Goal: Task Accomplishment & Management: Manage account settings

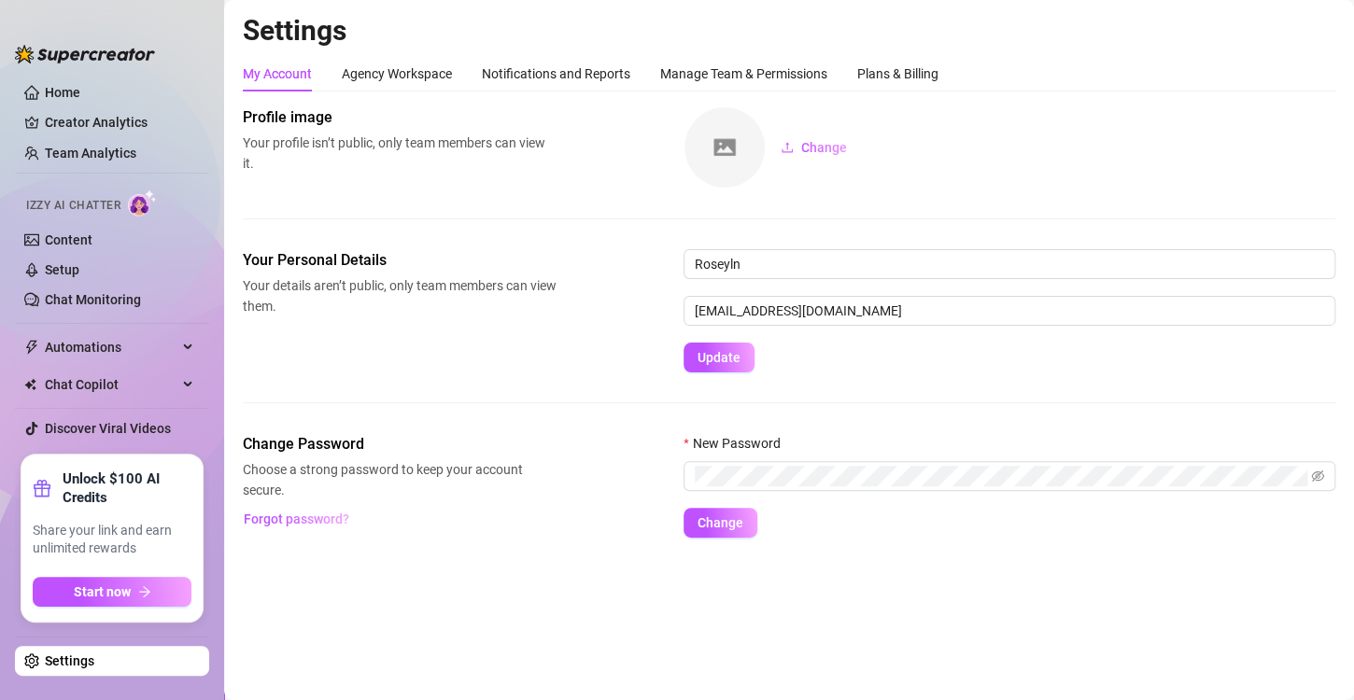
click at [120, 139] on ul "Home Creator Analytics Team Analytics Izzy AI Chatter Content Setup Chat Monito…" at bounding box center [112, 260] width 194 height 374
click at [119, 147] on link "Team Analytics" at bounding box center [90, 153] width 91 height 15
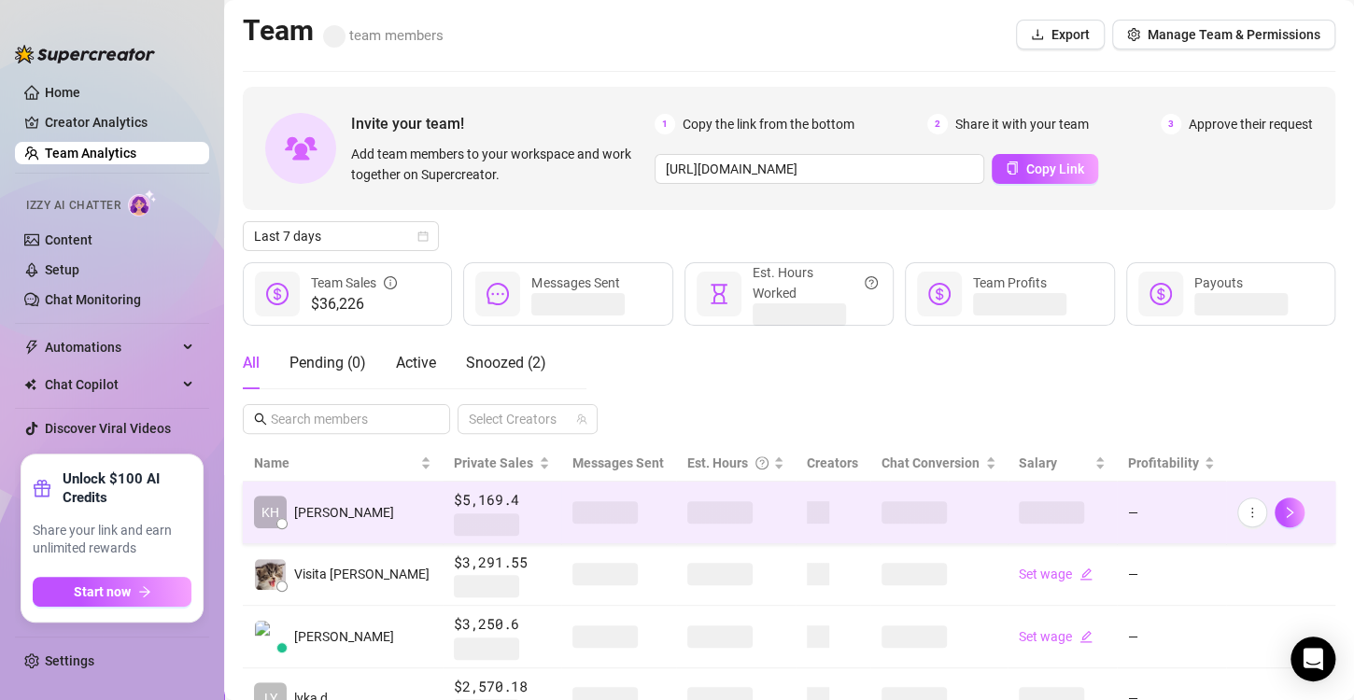
click at [687, 498] on td at bounding box center [735, 513] width 119 height 63
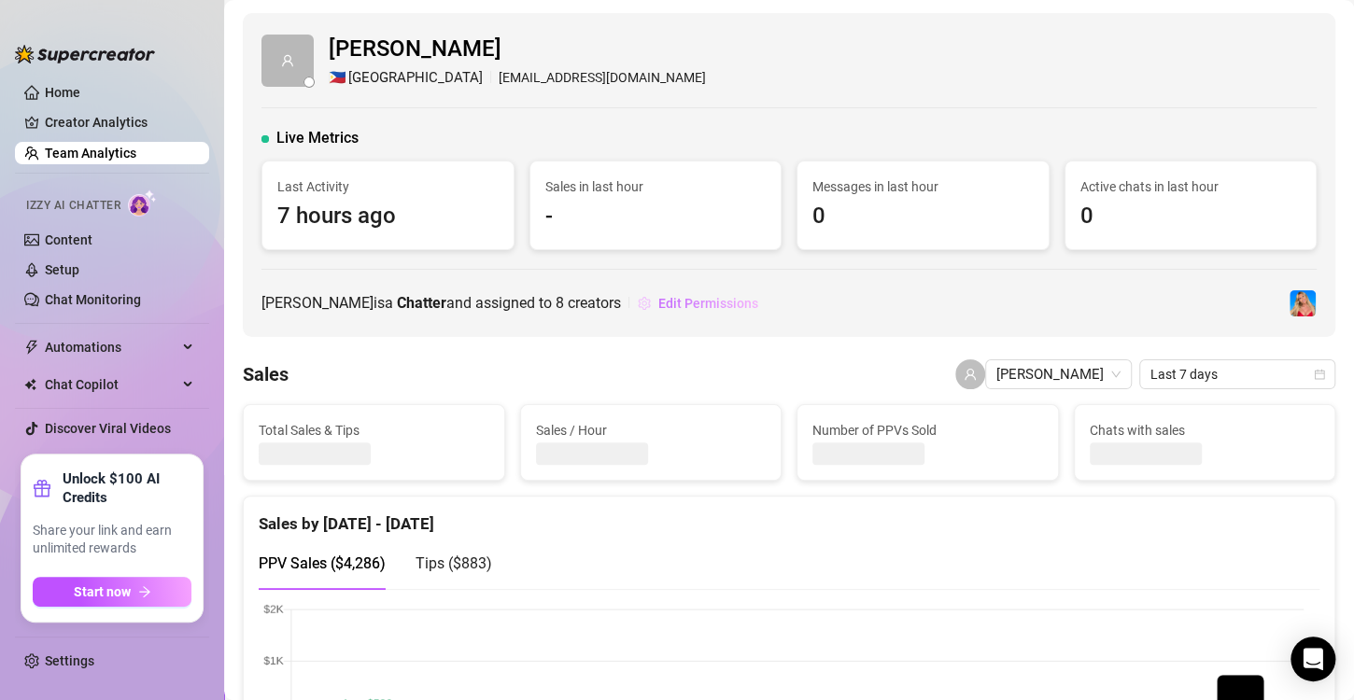
click at [658, 302] on span "Edit Permissions" at bounding box center [708, 303] width 100 height 15
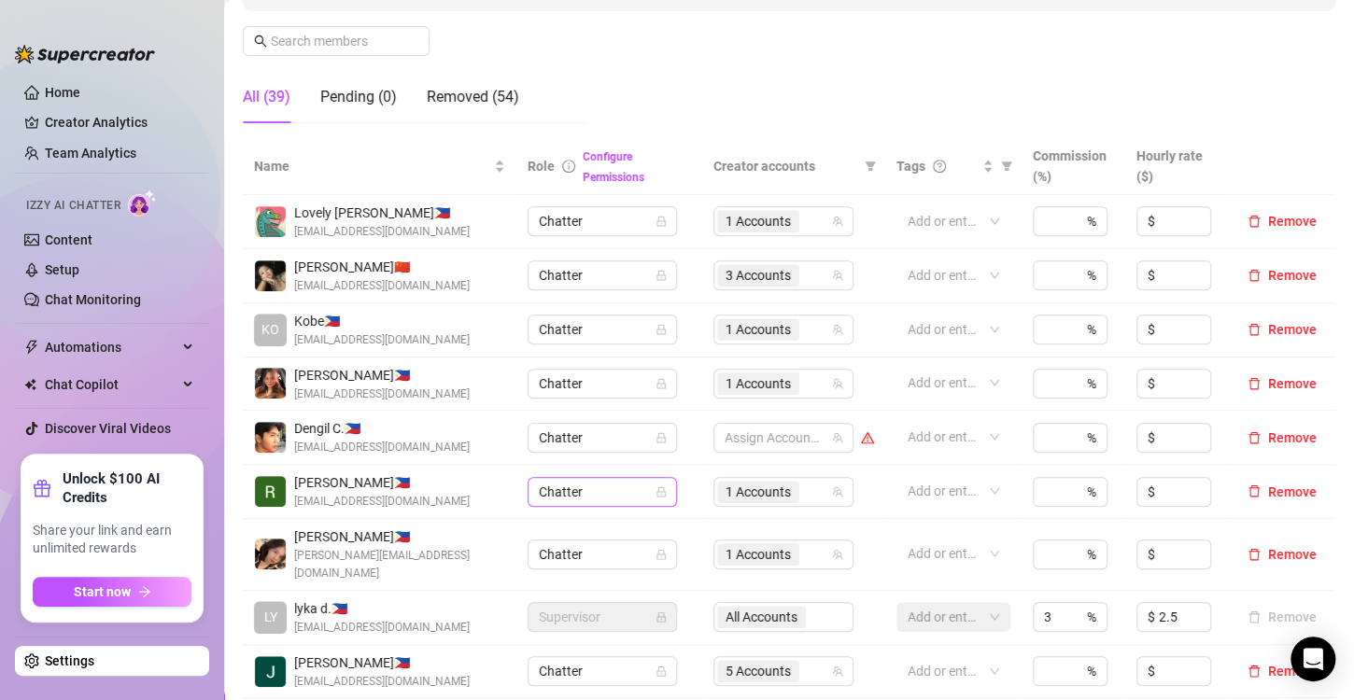
scroll to position [467, 0]
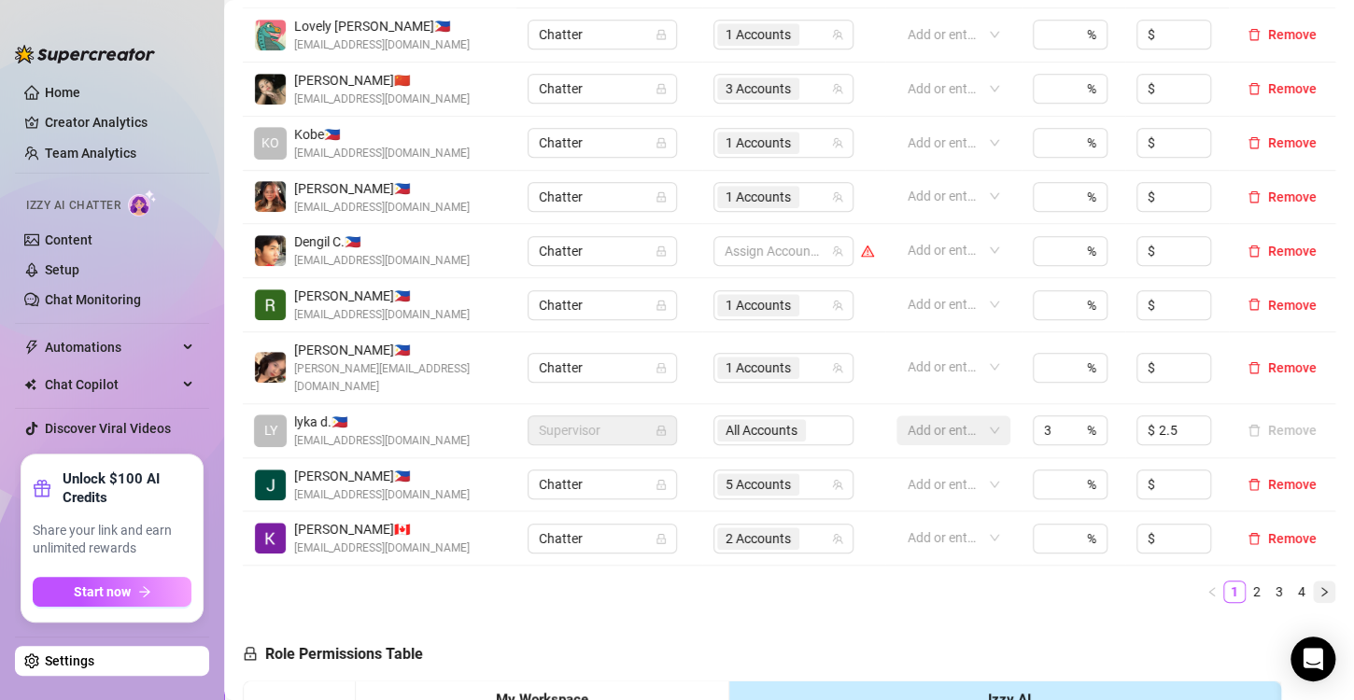
click at [1318, 586] on icon "right" at bounding box center [1323, 591] width 11 height 11
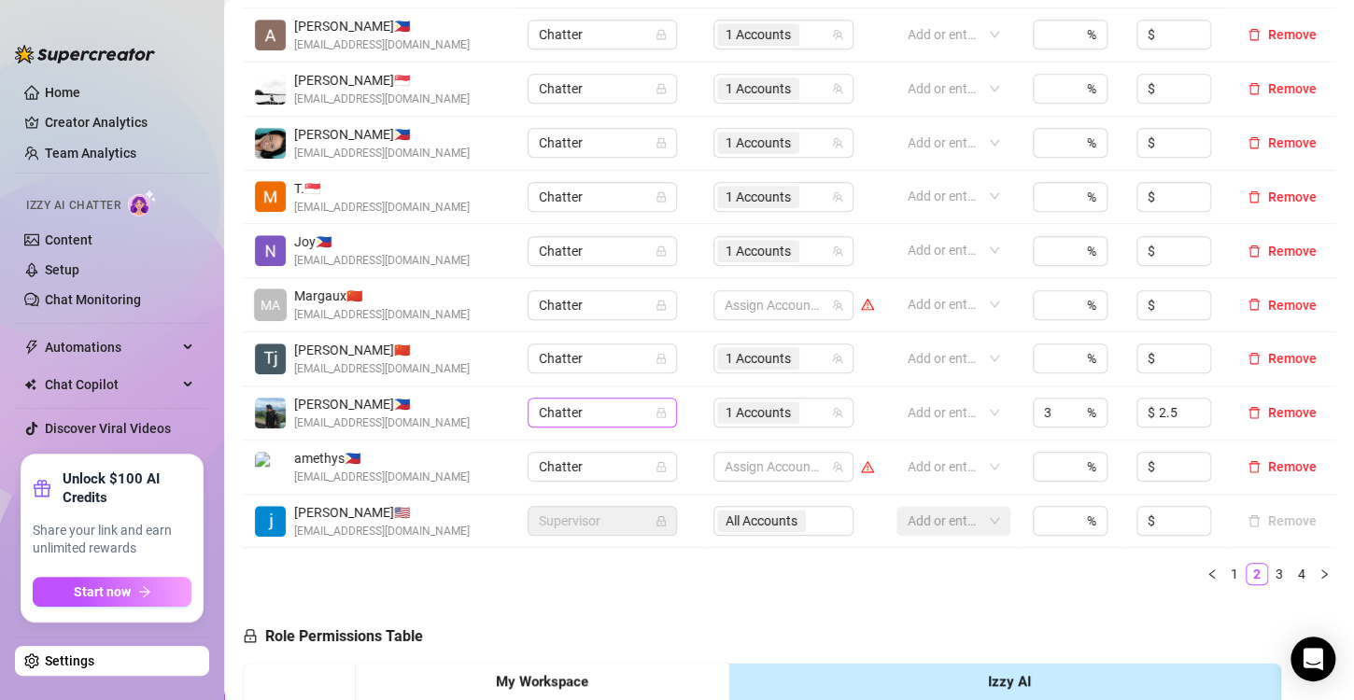
scroll to position [373, 0]
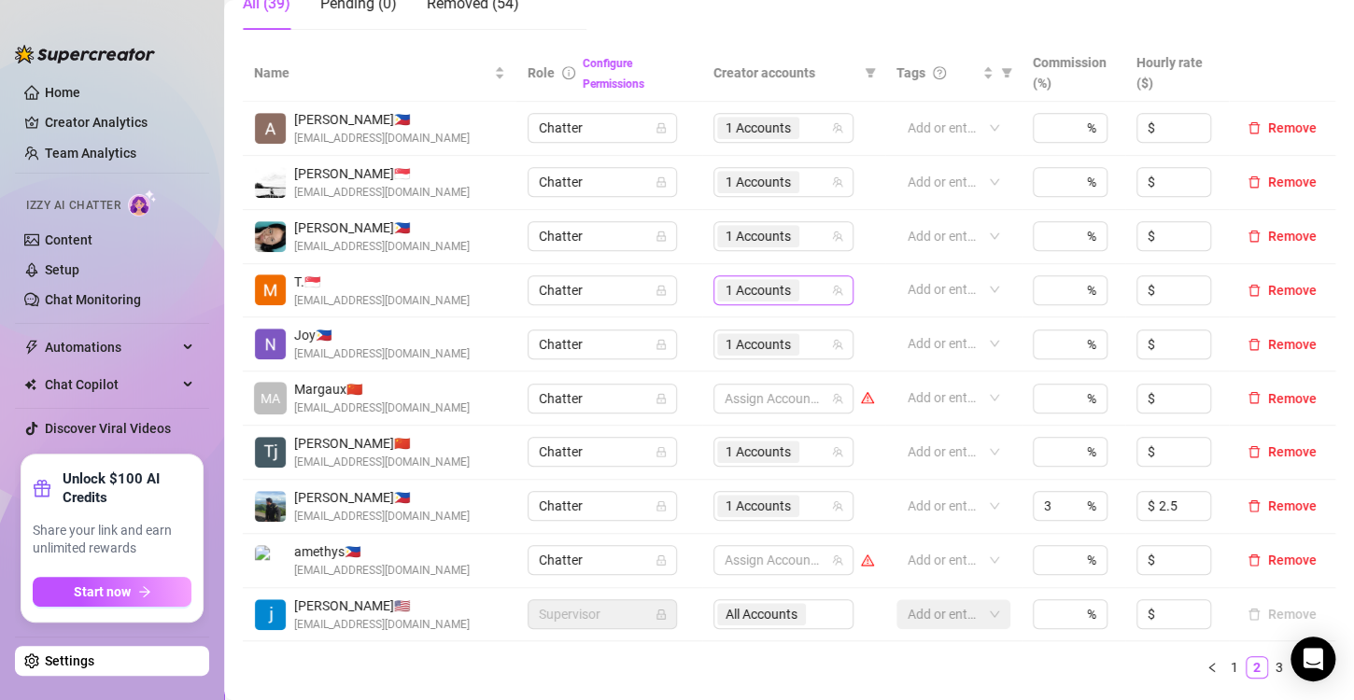
click at [726, 288] on span "1 Accounts" at bounding box center [757, 290] width 65 height 21
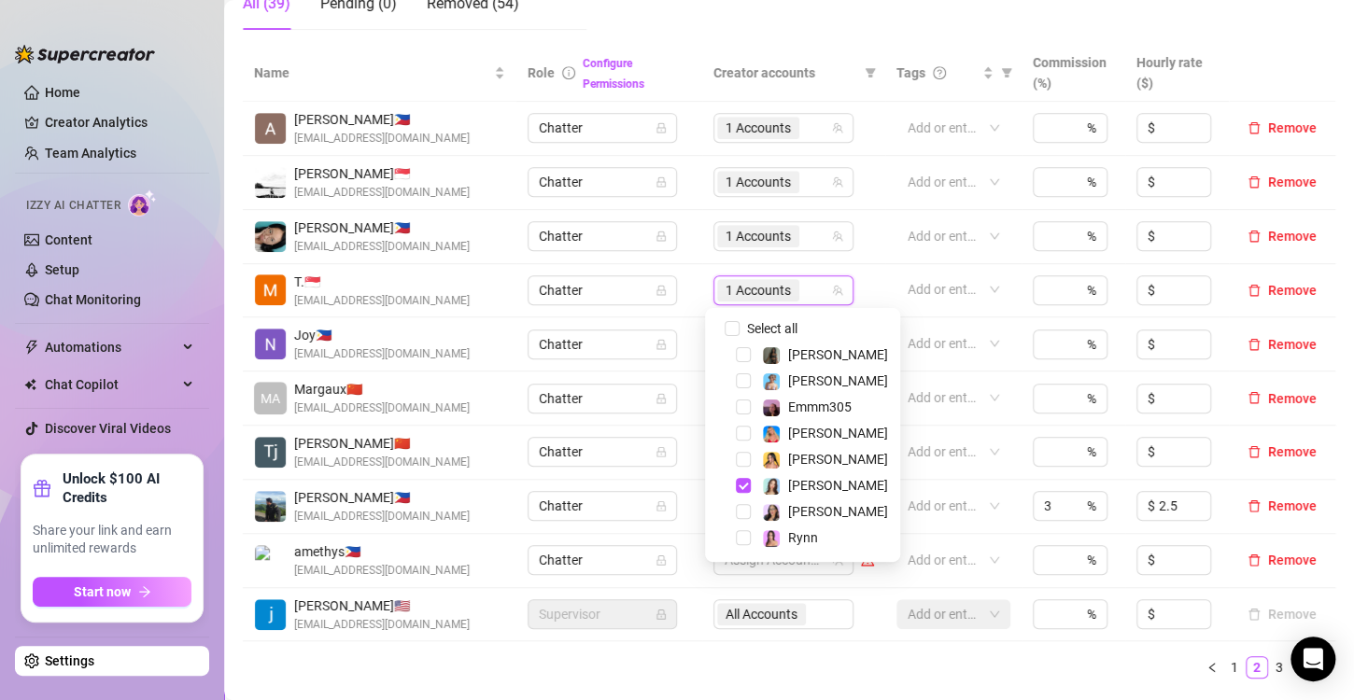
click at [810, 669] on ul "1 2 3 4" at bounding box center [789, 667] width 1092 height 22
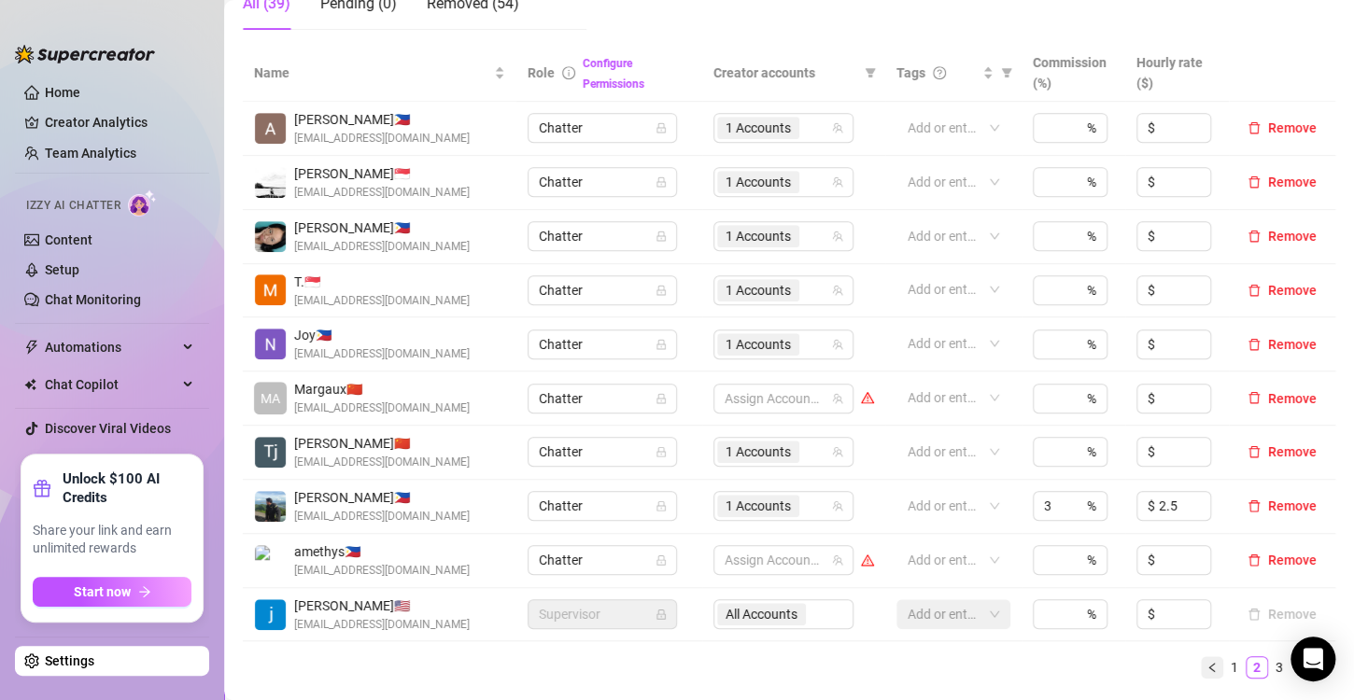
click at [1206, 667] on icon "left" at bounding box center [1211, 667] width 11 height 11
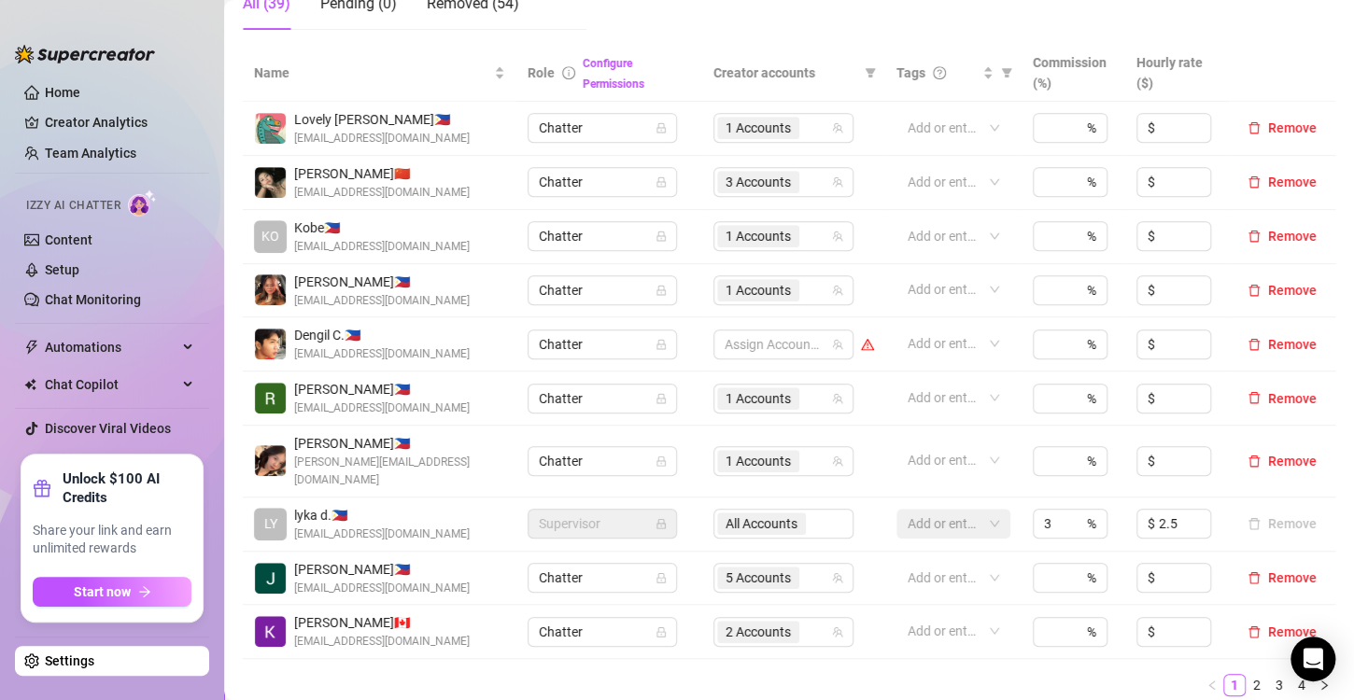
scroll to position [560, 0]
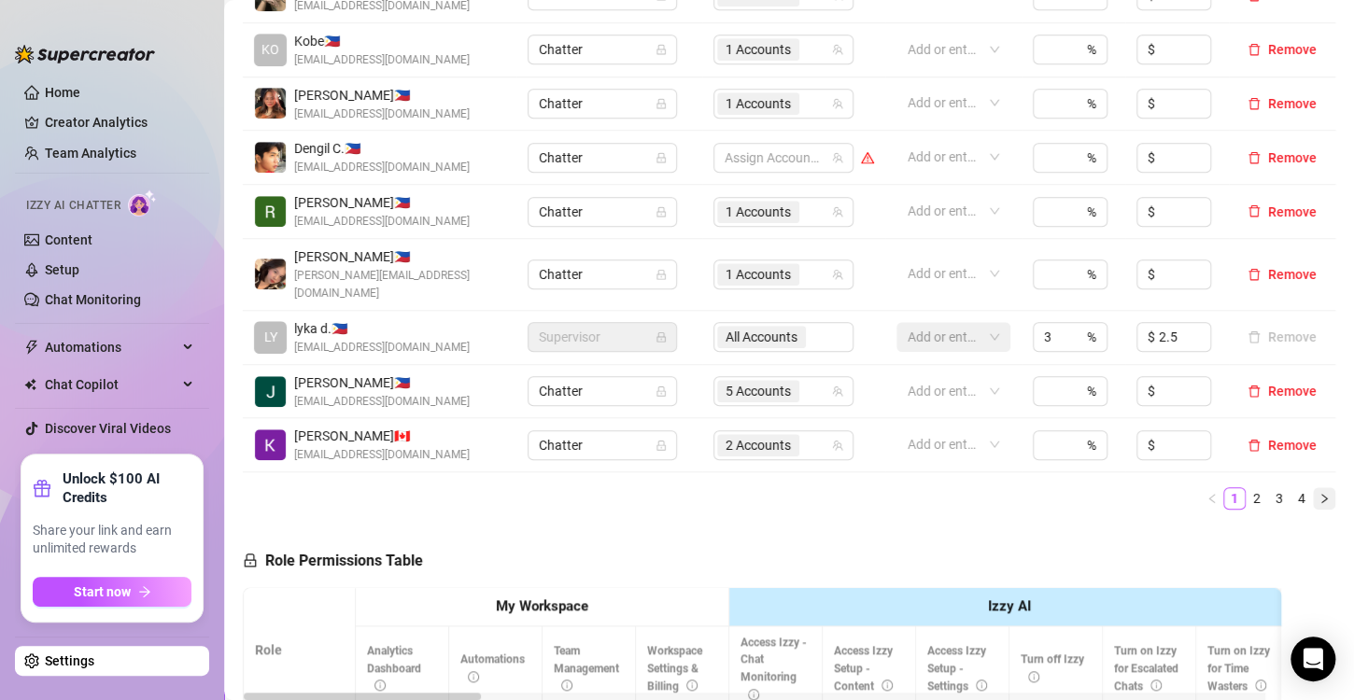
click at [1318, 493] on icon "right" at bounding box center [1323, 498] width 11 height 11
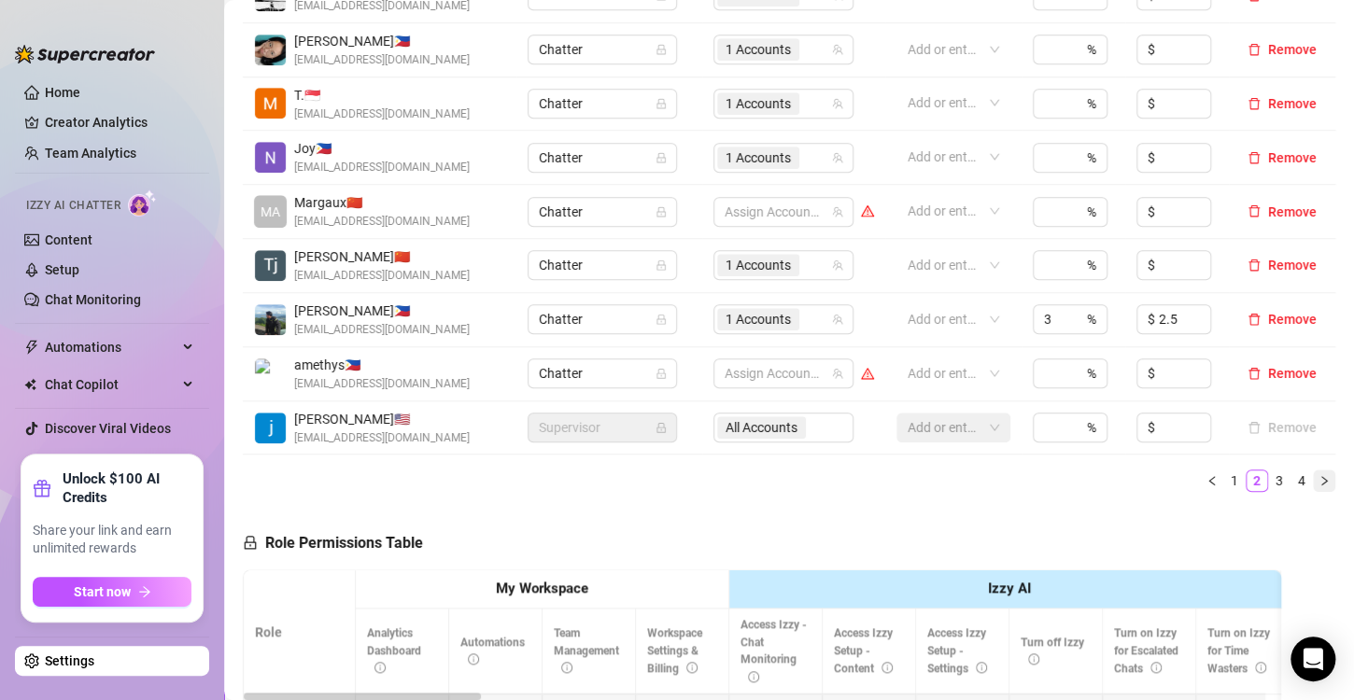
click at [1318, 482] on icon "right" at bounding box center [1323, 480] width 11 height 11
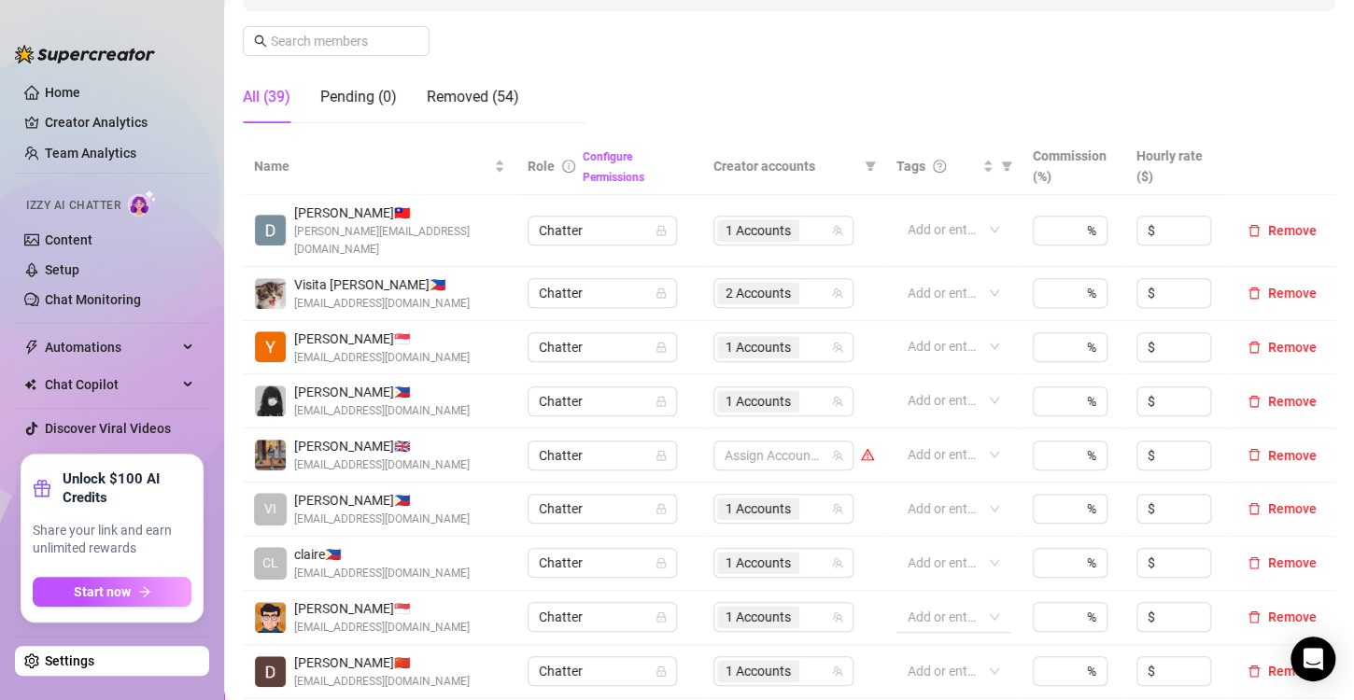
scroll to position [467, 0]
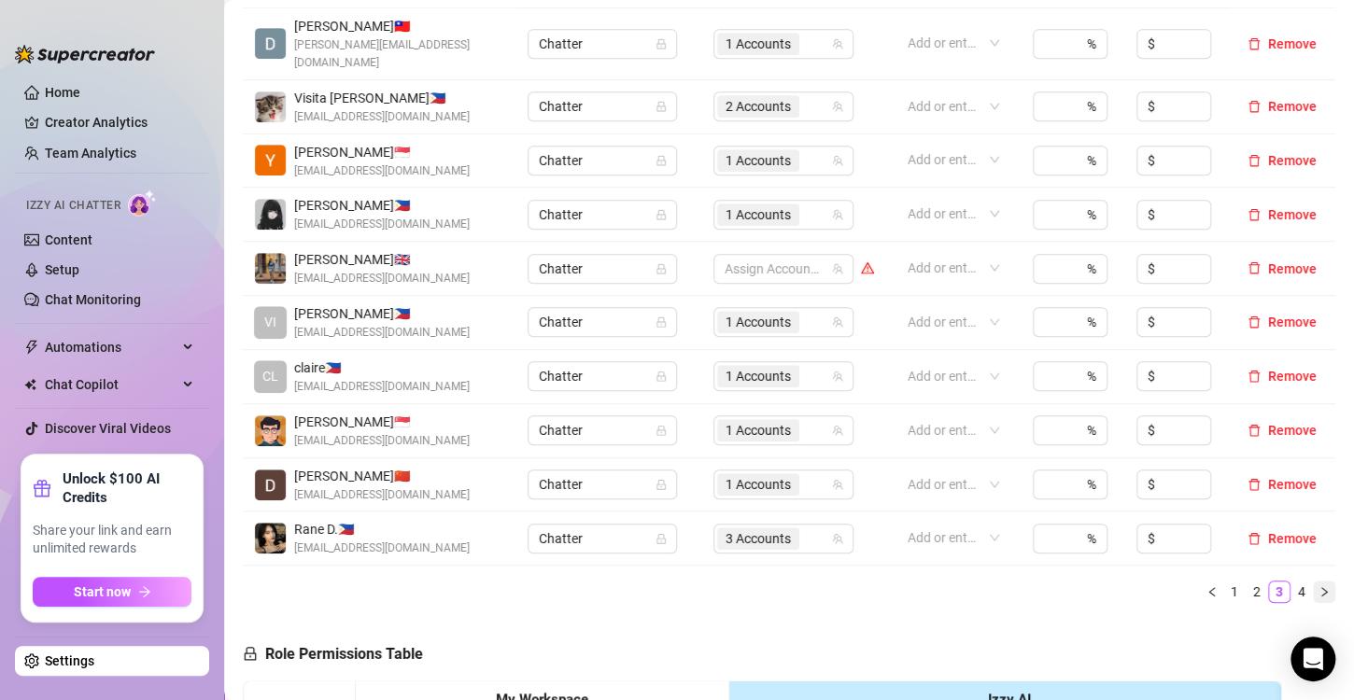
click at [1318, 586] on icon "right" at bounding box center [1323, 591] width 11 height 11
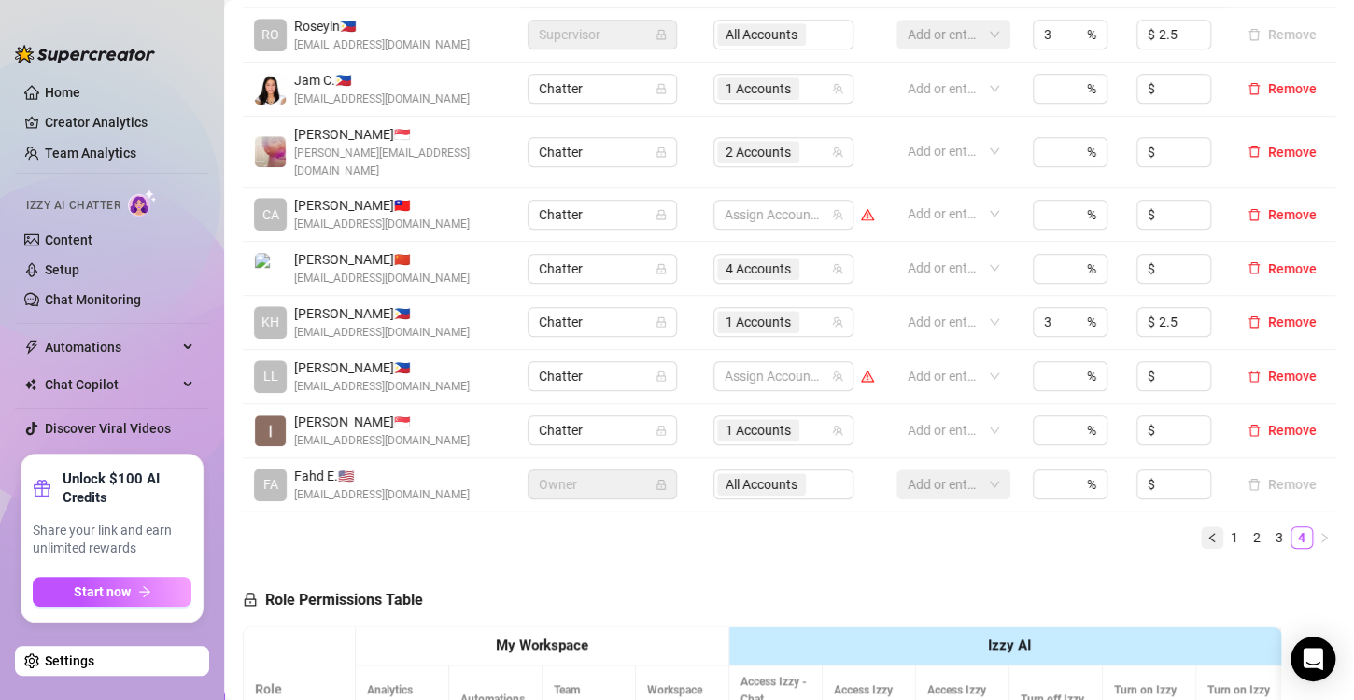
click at [1206, 532] on icon "left" at bounding box center [1211, 537] width 11 height 11
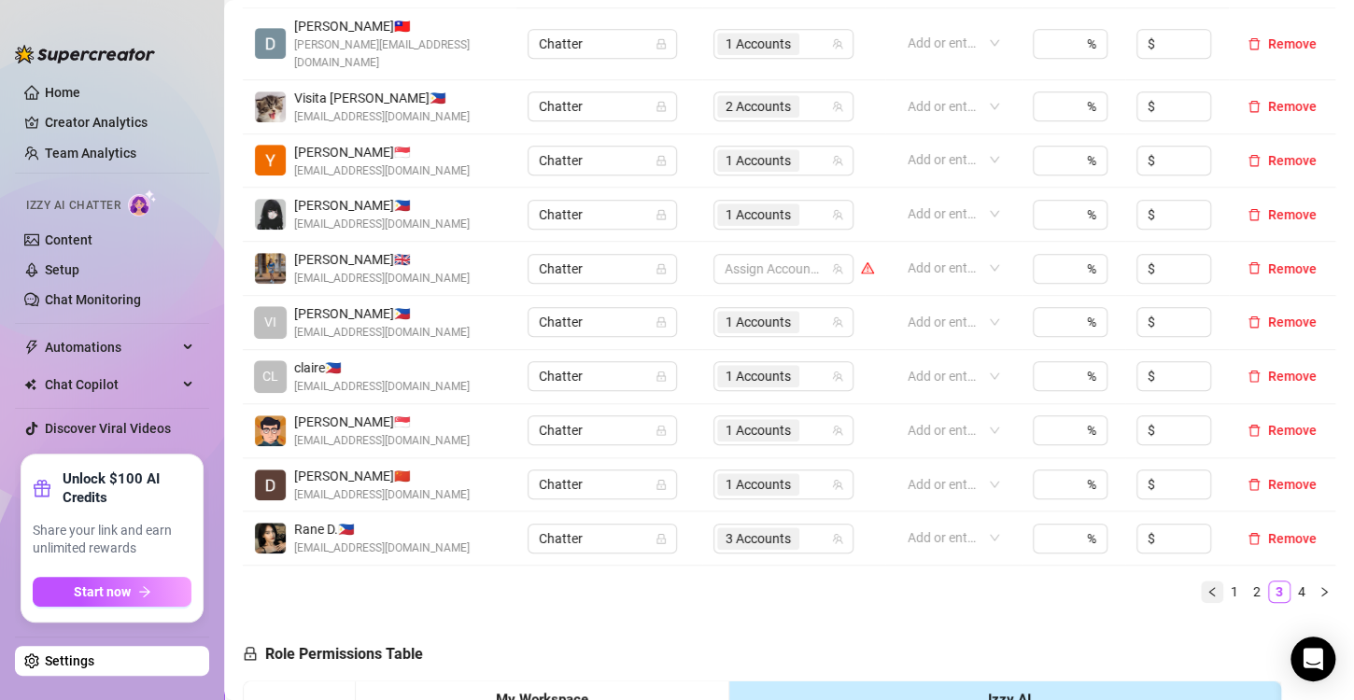
click at [1201, 581] on button "button" at bounding box center [1212, 592] width 22 height 22
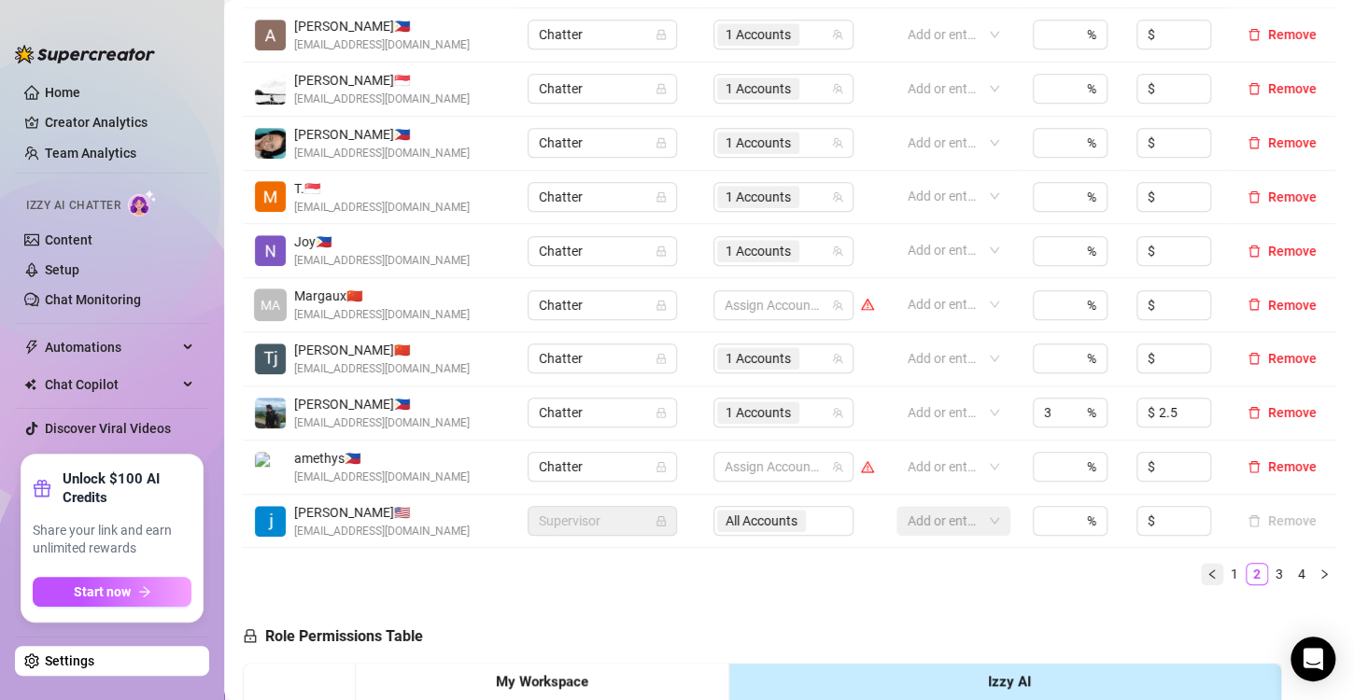
click at [1206, 573] on icon "left" at bounding box center [1211, 574] width 11 height 11
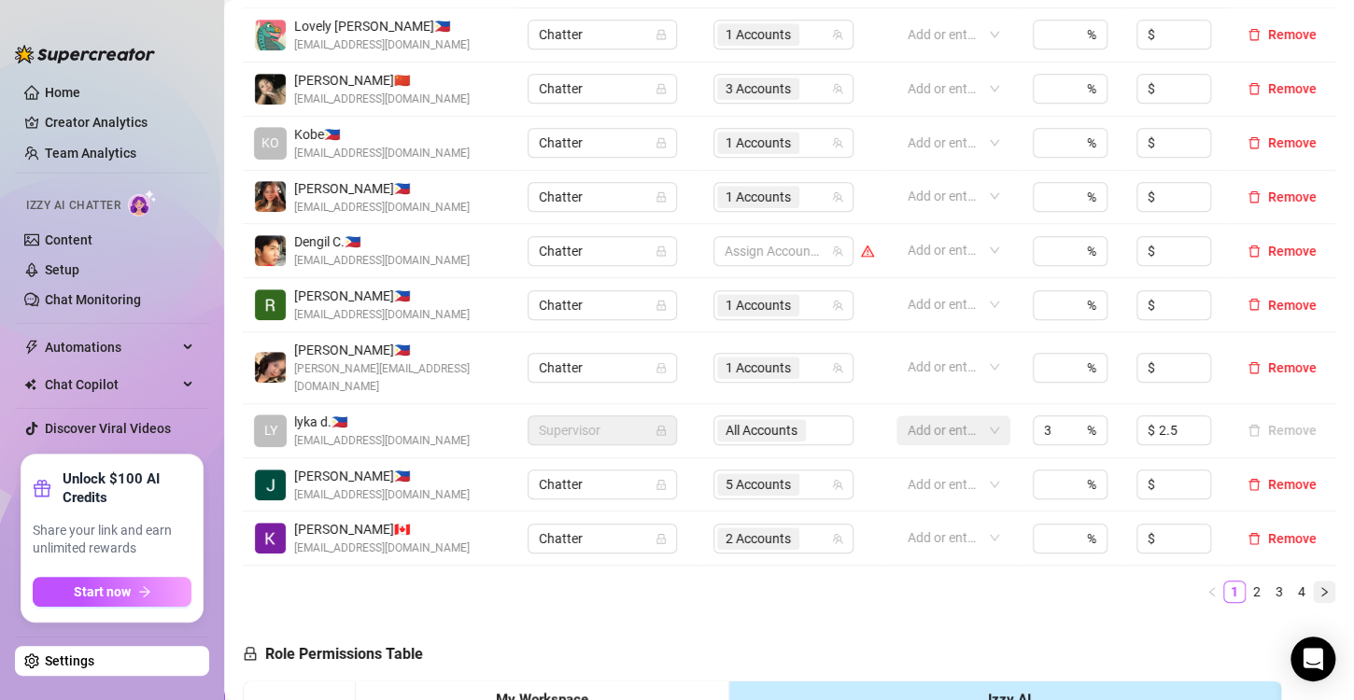
click at [1318, 586] on icon "right" at bounding box center [1323, 591] width 11 height 11
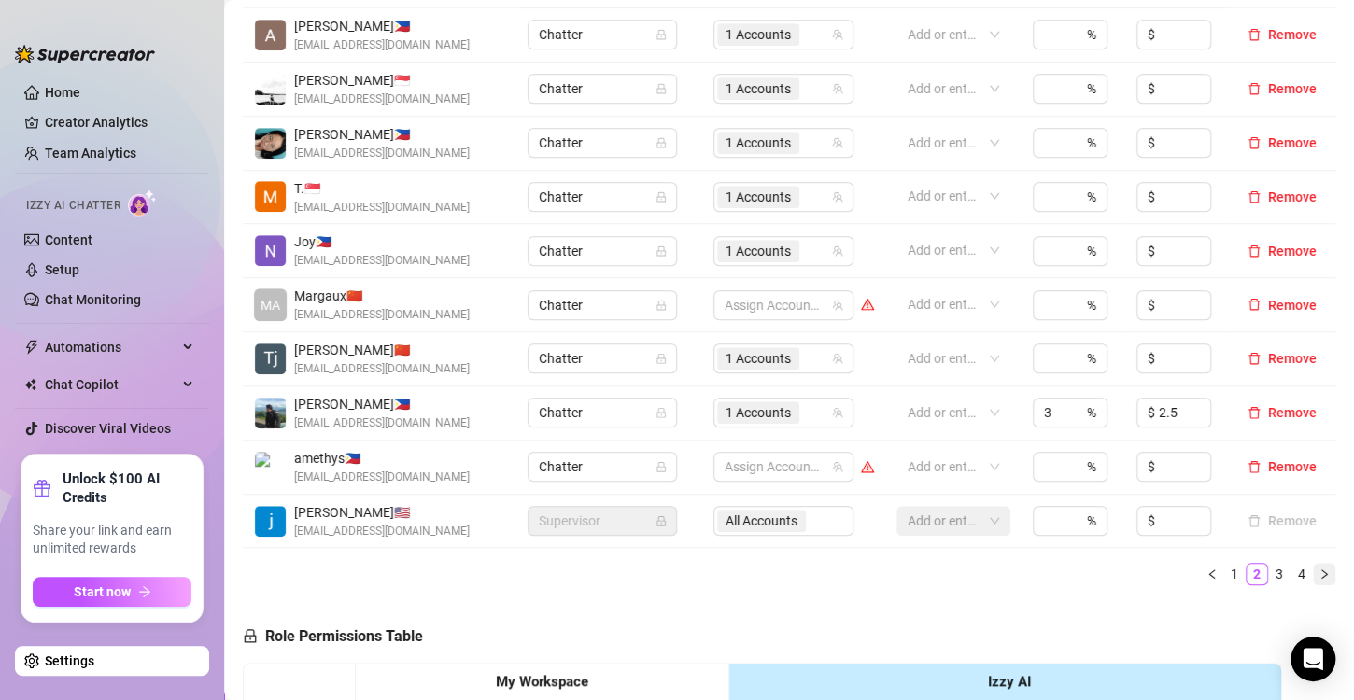
click at [1318, 576] on icon "right" at bounding box center [1323, 574] width 11 height 11
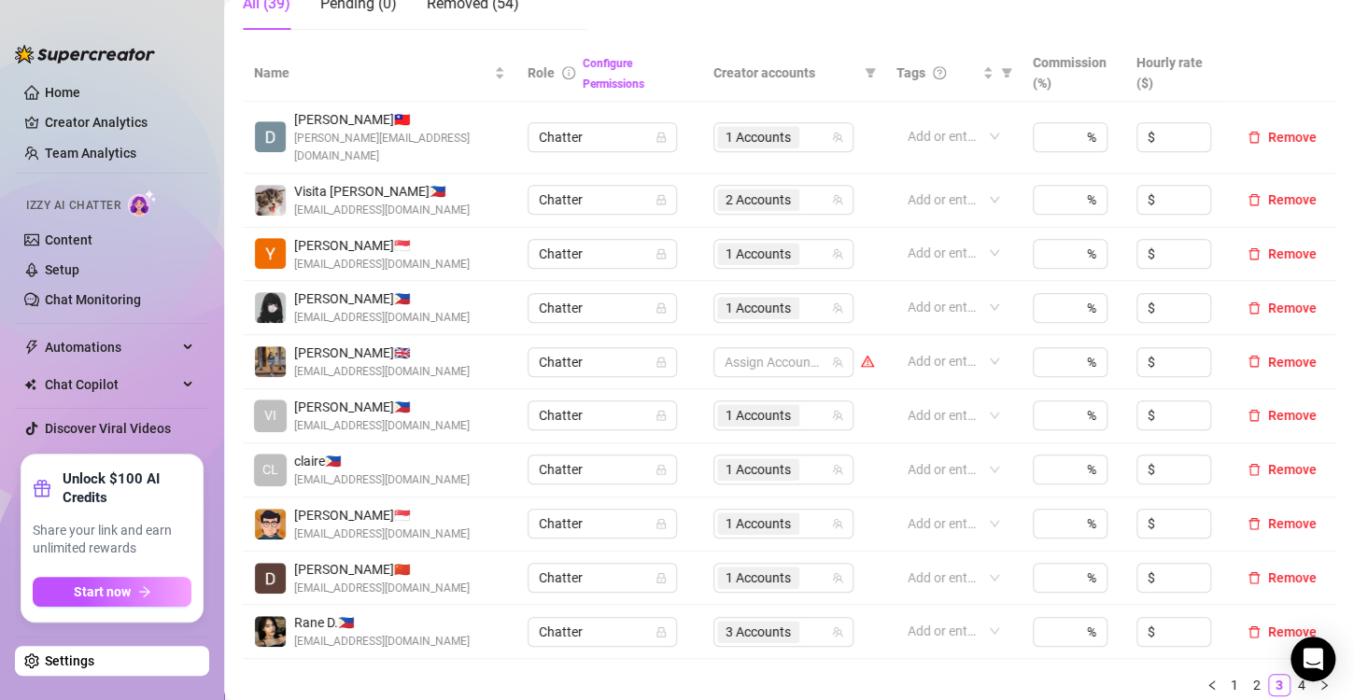
scroll to position [560, 0]
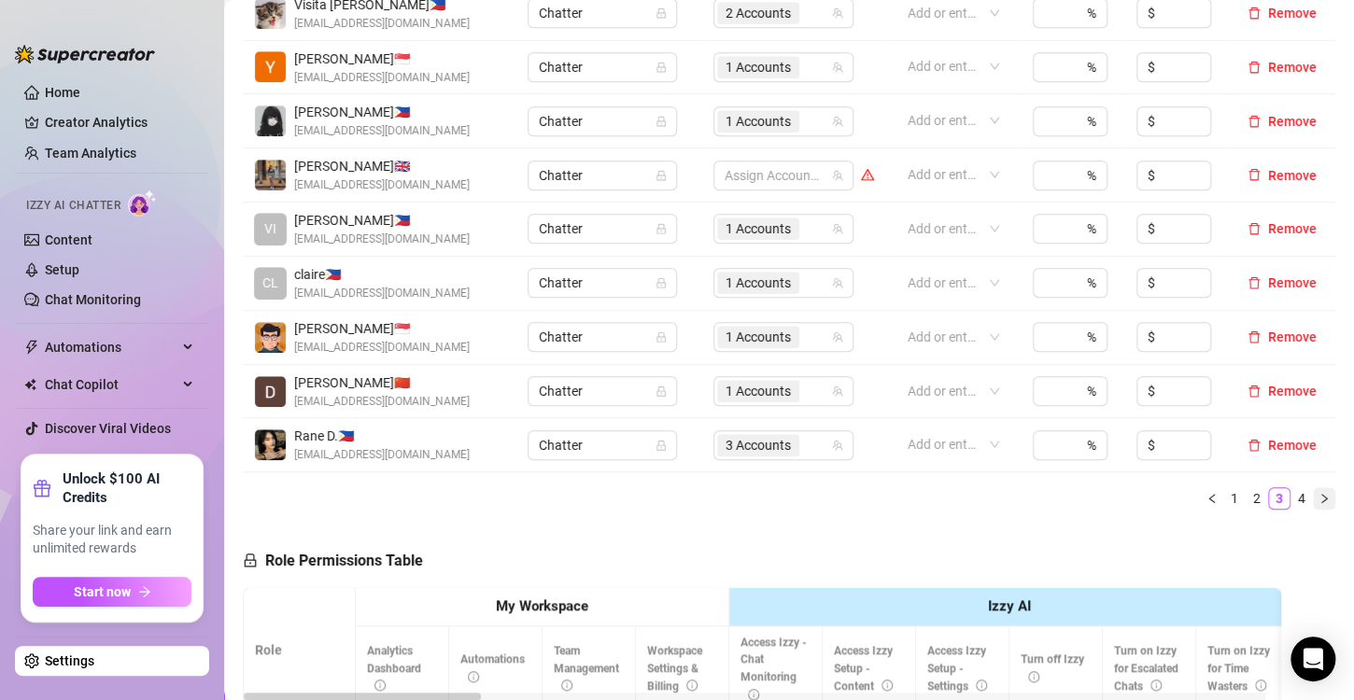
click at [1318, 493] on icon "right" at bounding box center [1323, 498] width 11 height 11
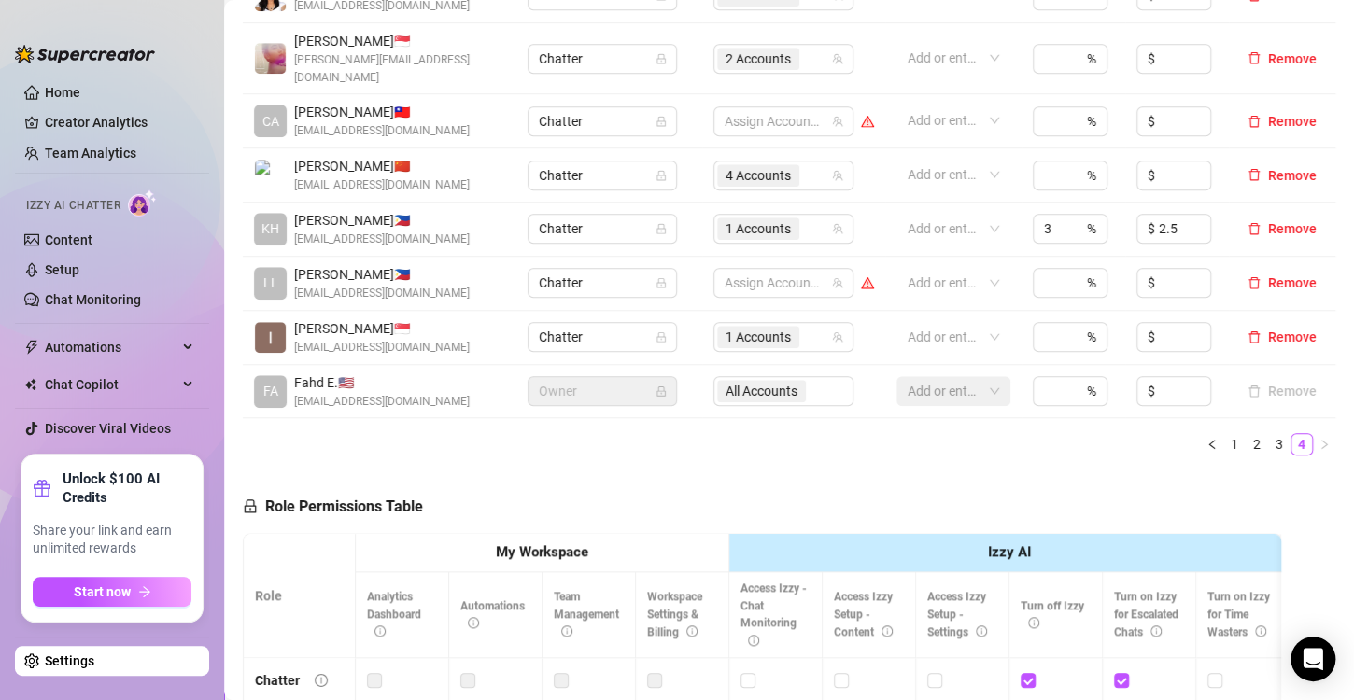
scroll to position [467, 0]
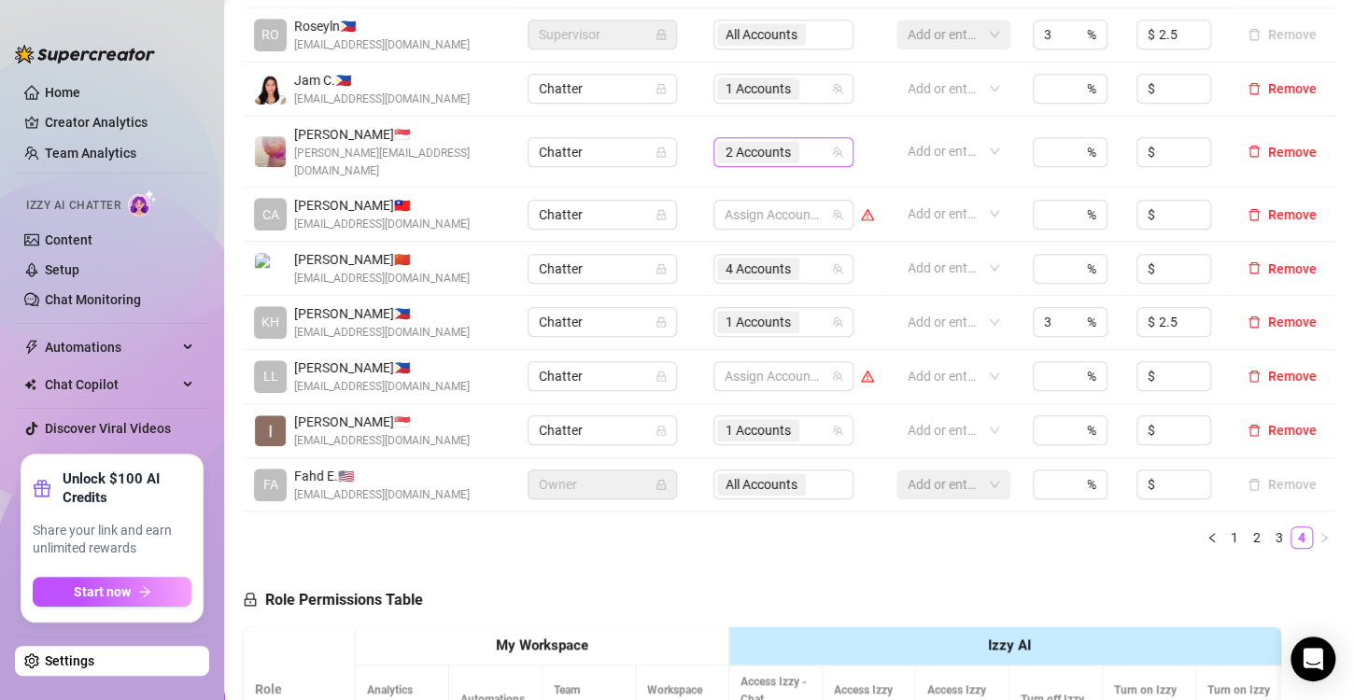
click at [757, 147] on span "2 Accounts" at bounding box center [757, 152] width 65 height 21
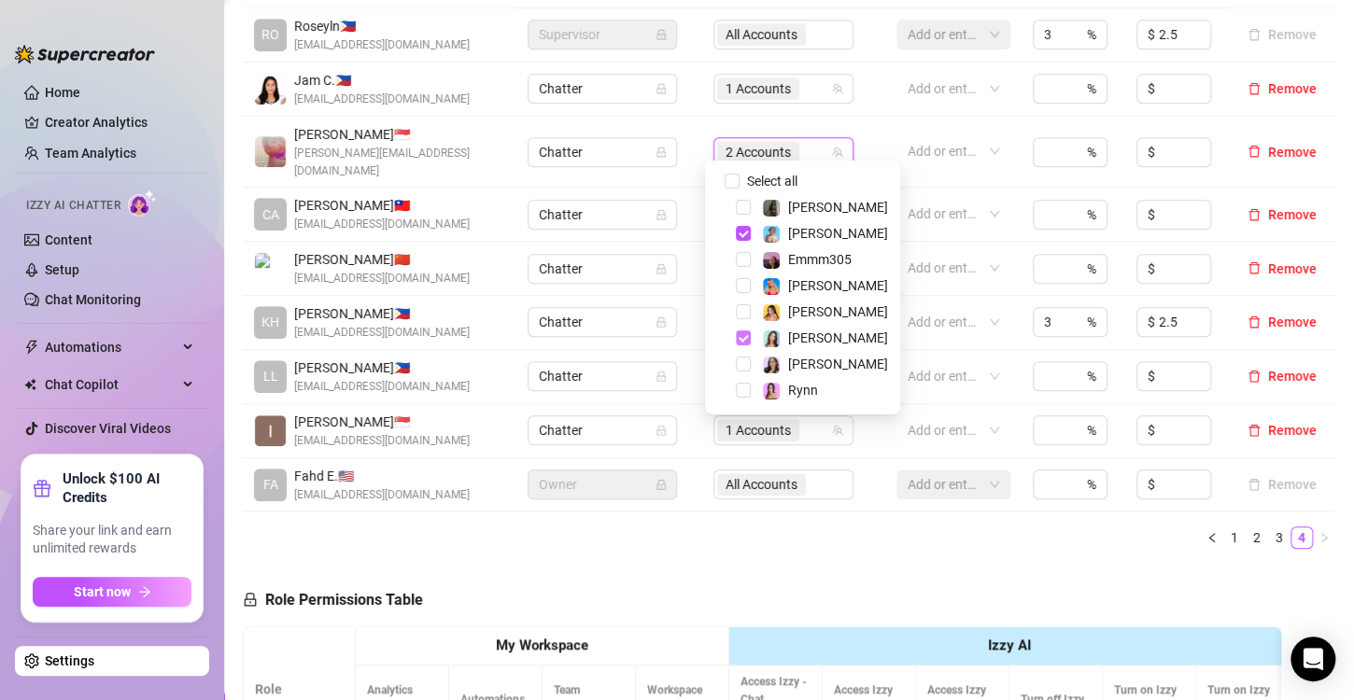
click at [742, 334] on span "Select tree node" at bounding box center [743, 337] width 15 height 15
click at [768, 527] on ul "1 2 3 4" at bounding box center [789, 538] width 1092 height 22
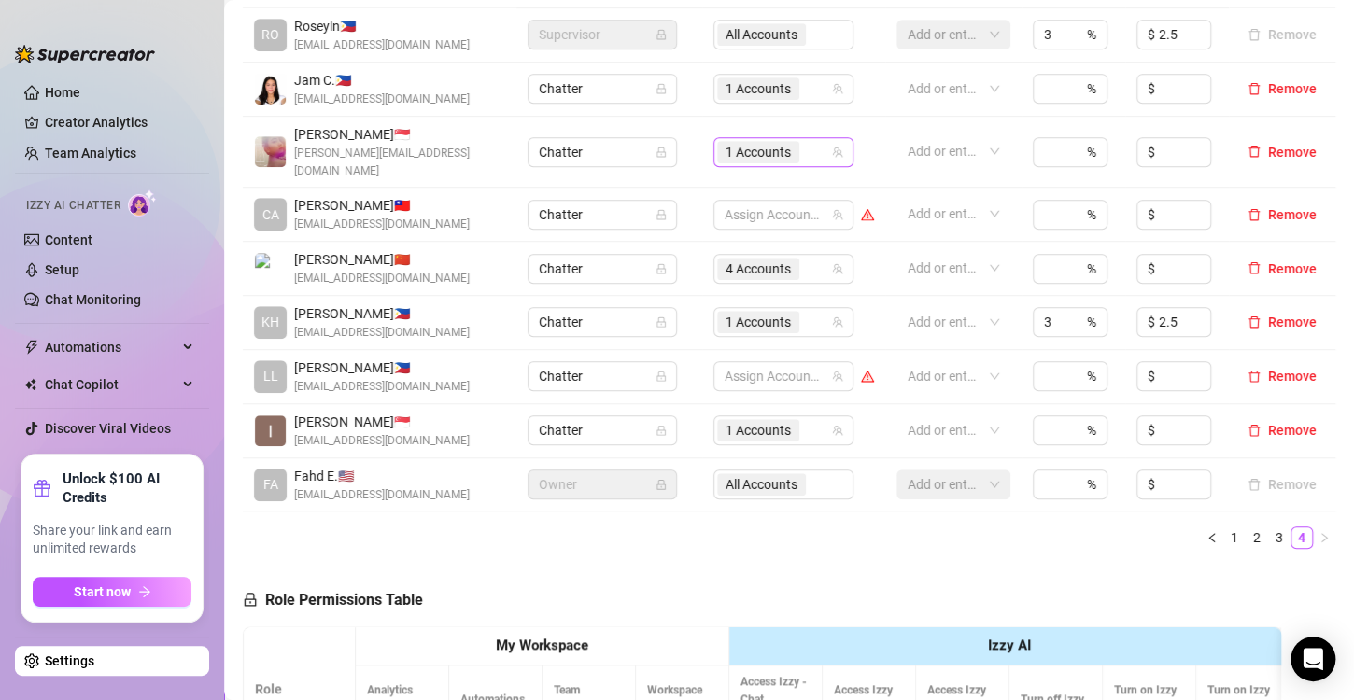
click at [744, 142] on span "1 Accounts" at bounding box center [757, 152] width 65 height 21
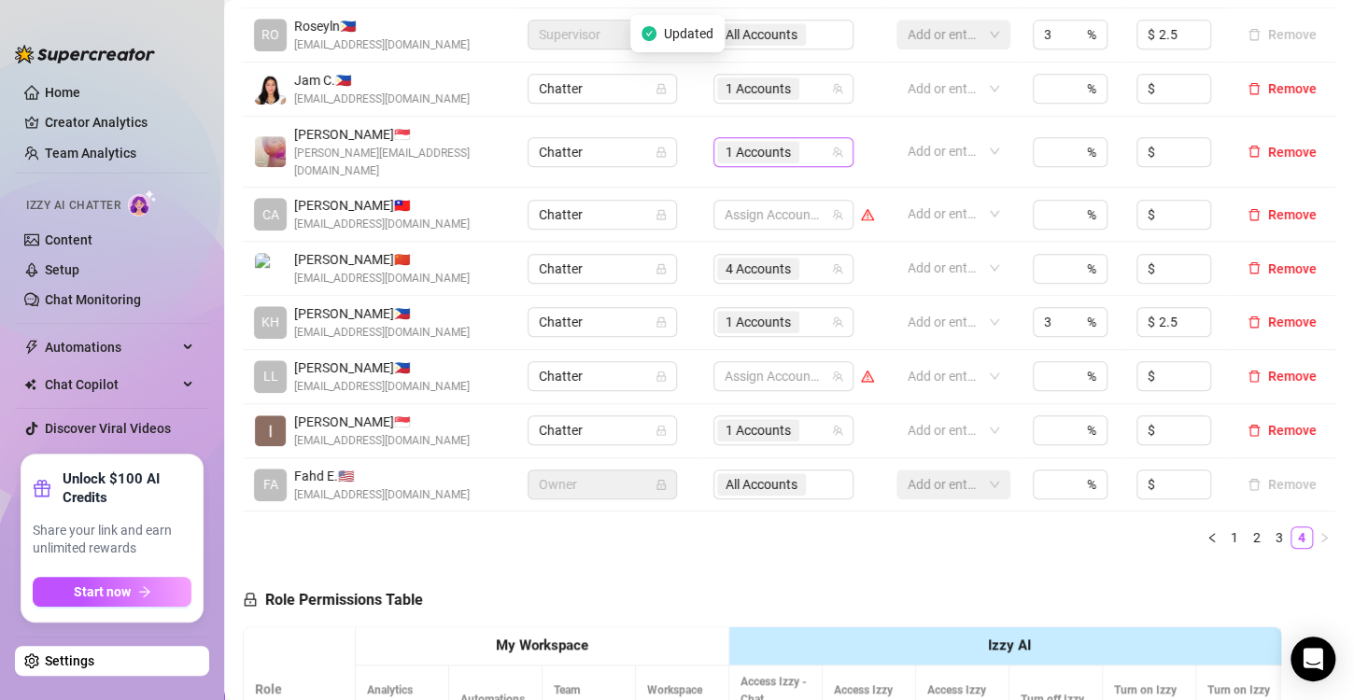
click at [750, 146] on span "1 Accounts" at bounding box center [757, 152] width 65 height 21
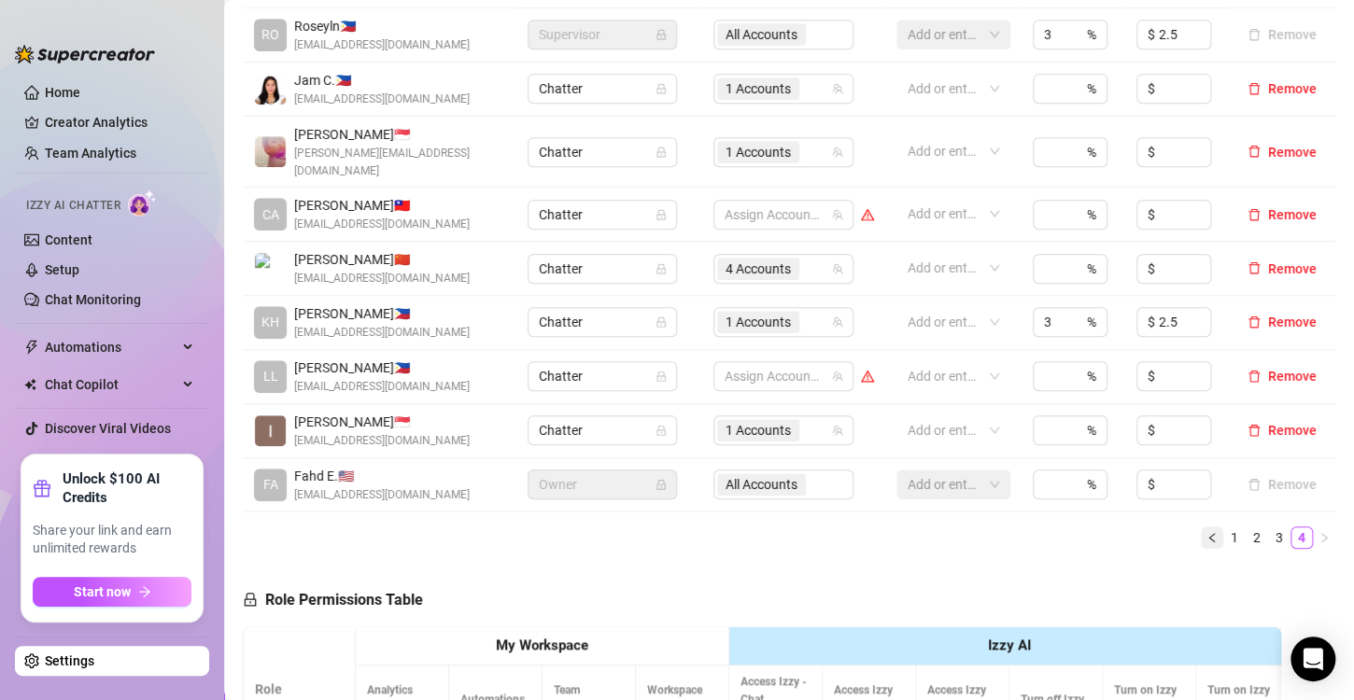
click at [1201, 527] on button "button" at bounding box center [1212, 538] width 22 height 22
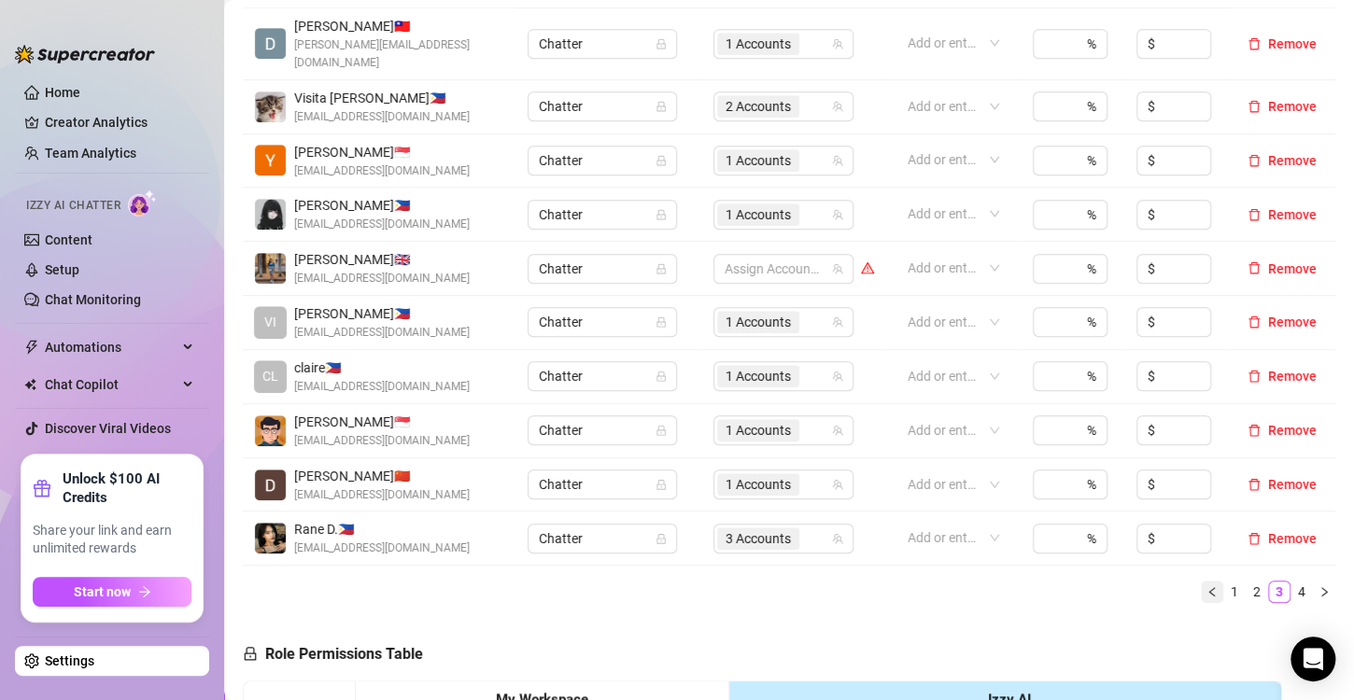
click at [1201, 581] on button "button" at bounding box center [1212, 592] width 22 height 22
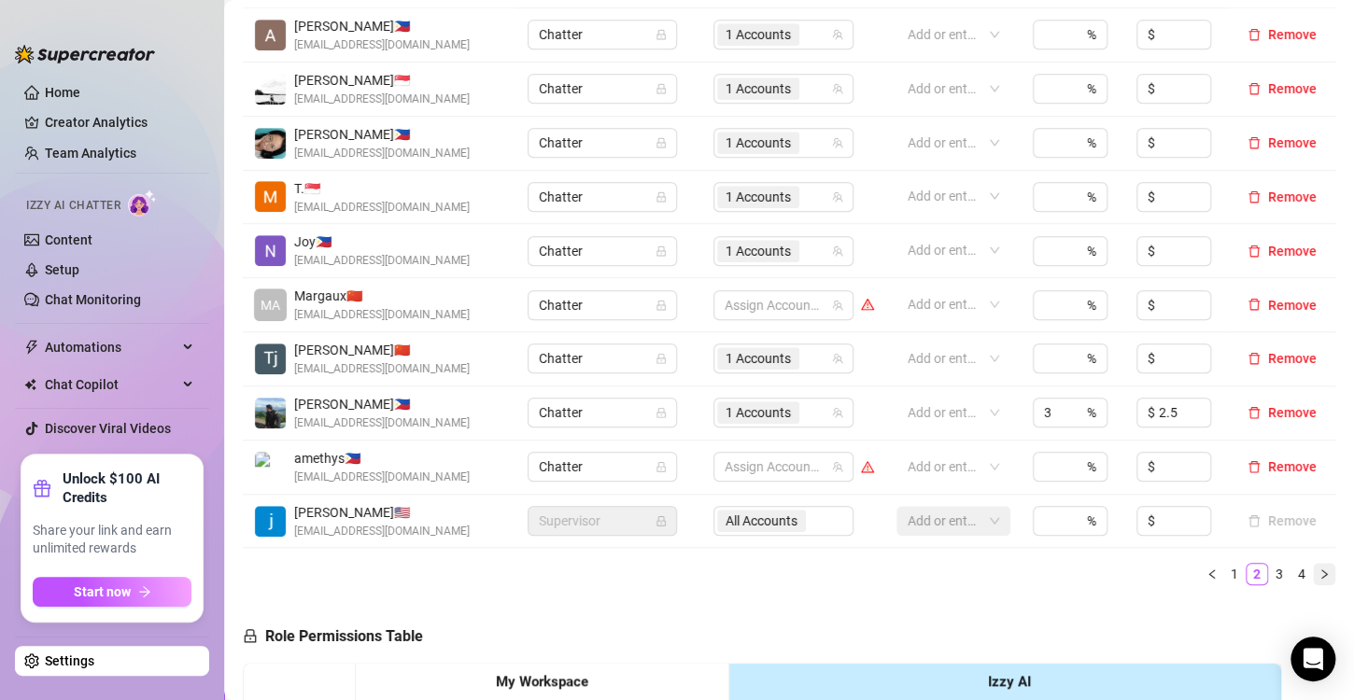
click at [1318, 571] on icon "right" at bounding box center [1323, 574] width 11 height 11
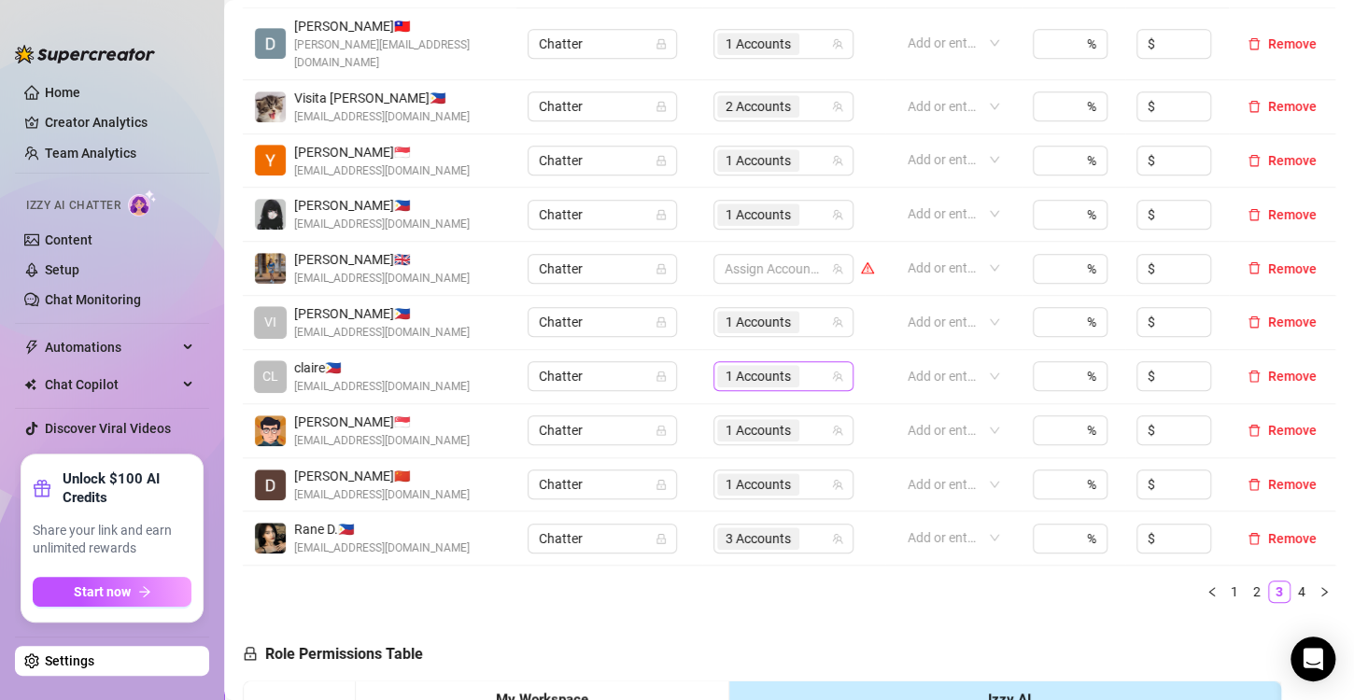
click at [734, 366] on span "1 Accounts" at bounding box center [757, 376] width 65 height 21
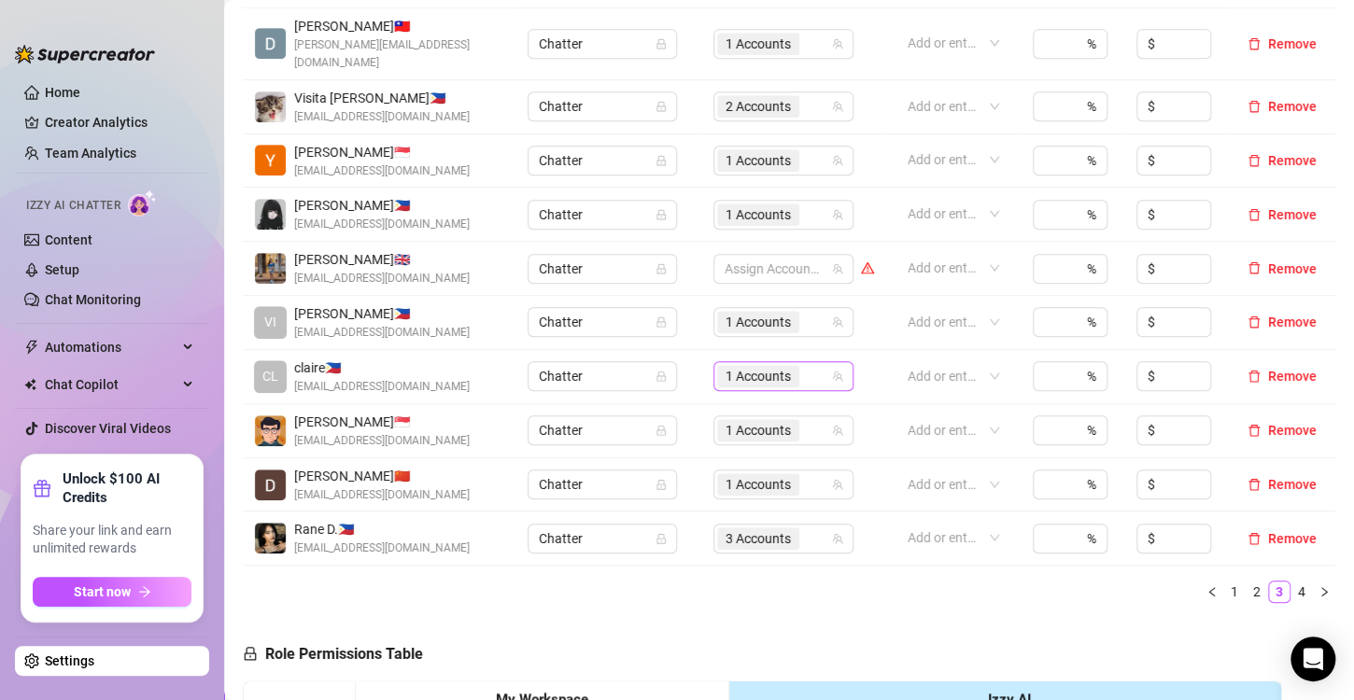
click at [739, 366] on span "1 Accounts" at bounding box center [757, 376] width 65 height 21
